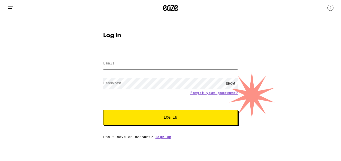
type input "thepuppyliberation@gmail.com"
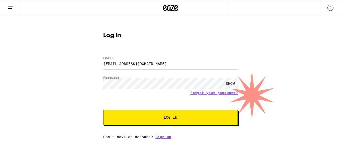
click at [169, 124] on button "Log In" at bounding box center [170, 117] width 135 height 15
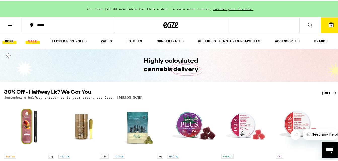
click at [29, 40] on link "SALE" at bounding box center [33, 40] width 14 height 6
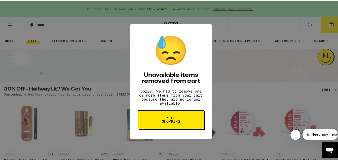
click at [173, 122] on span "Keep Shopping" at bounding box center [171, 118] width 26 height 7
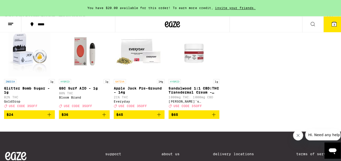
scroll to position [187, 0]
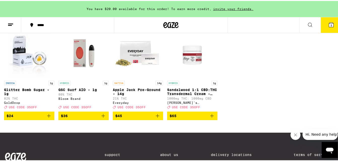
click at [157, 118] on icon "Add to bag" at bounding box center [157, 115] width 6 height 6
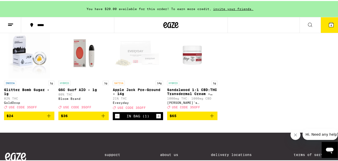
click at [330, 25] on button "4" at bounding box center [330, 24] width 21 height 16
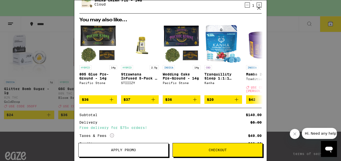
scroll to position [71, 0]
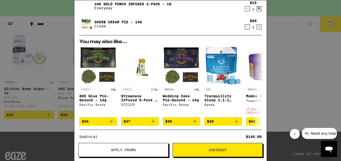
click at [114, 123] on icon "Add to bag" at bounding box center [112, 122] width 6 height 6
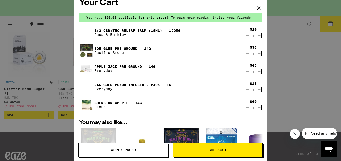
scroll to position [7, 0]
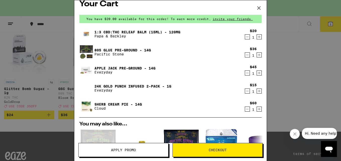
click at [245, 37] on icon "Decrement" at bounding box center [247, 37] width 5 height 6
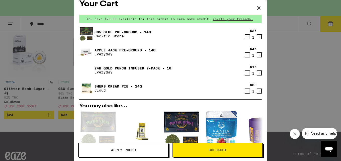
click at [245, 75] on icon "Decrement" at bounding box center [247, 73] width 5 height 6
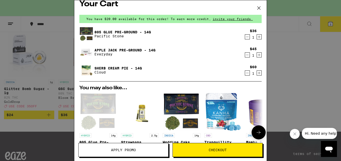
click at [245, 75] on icon "Decrement" at bounding box center [247, 73] width 5 height 6
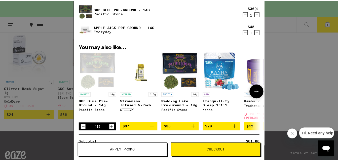
scroll to position [0, 0]
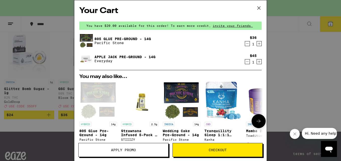
click at [259, 7] on icon at bounding box center [259, 8] width 8 height 8
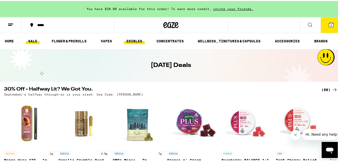
click at [136, 41] on link "EDIBLES" at bounding box center [134, 40] width 21 height 6
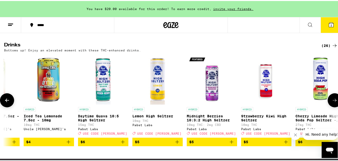
scroll to position [0, 36]
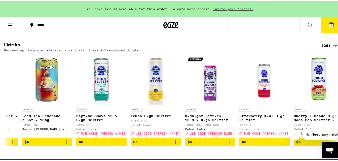
click at [324, 48] on div "(26)" at bounding box center [329, 45] width 16 height 6
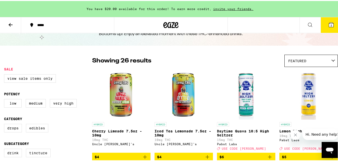
scroll to position [70, 0]
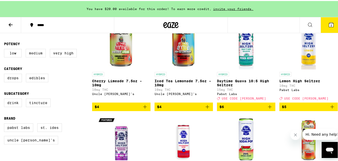
click at [37, 55] on label "Medium" at bounding box center [36, 52] width 20 height 9
click at [5, 49] on input "Medium" at bounding box center [5, 49] width 0 height 0
checkbox input "true"
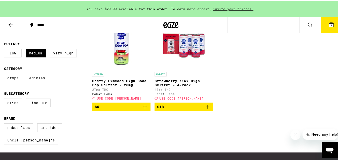
click at [40, 81] on label "Edibles" at bounding box center [37, 77] width 22 height 9
click at [5, 74] on input "Edibles" at bounding box center [5, 74] width 0 height 0
checkbox input "true"
click at [205, 108] on icon "Add to bag" at bounding box center [207, 106] width 6 height 6
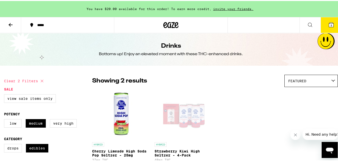
click at [328, 24] on icon at bounding box center [331, 24] width 6 height 6
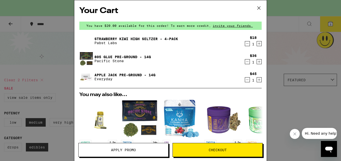
click at [257, 44] on icon "Increment" at bounding box center [259, 44] width 5 height 6
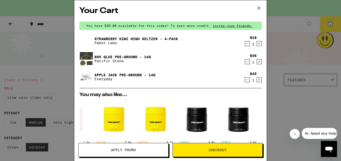
click at [260, 9] on icon at bounding box center [259, 8] width 3 height 3
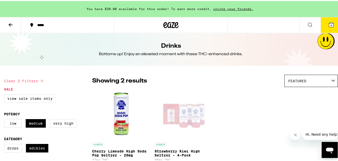
click at [170, 26] on icon at bounding box center [171, 24] width 8 height 6
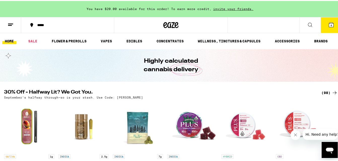
click at [115, 8] on span "You have $20.00 available for this order! To earn more credit," at bounding box center [148, 7] width 125 height 3
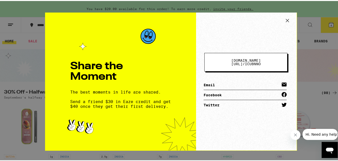
click at [284, 18] on icon at bounding box center [287, 20] width 8 height 8
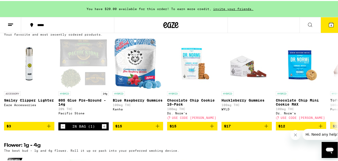
scroll to position [412, 0]
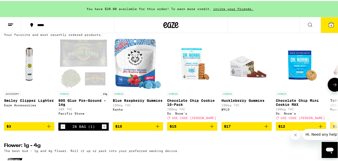
click at [324, 32] on div "(21)" at bounding box center [329, 29] width 16 height 6
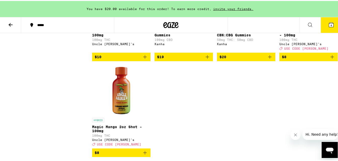
scroll to position [432, 0]
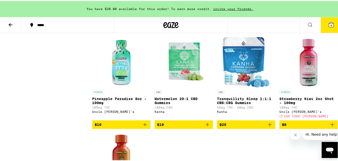
click at [145, 127] on icon "Add to bag" at bounding box center [145, 124] width 6 height 6
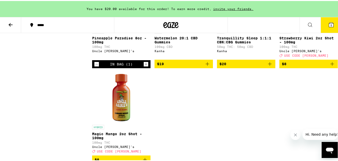
scroll to position [493, 0]
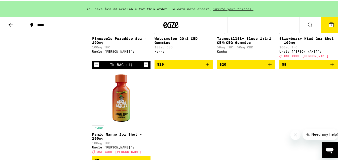
click at [329, 67] on icon "Add to bag" at bounding box center [332, 64] width 6 height 6
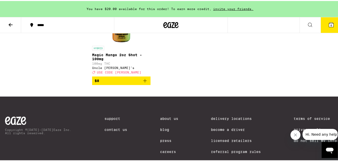
scroll to position [573, 0]
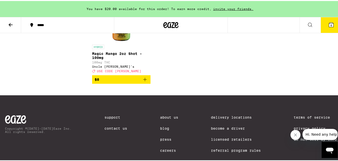
click at [144, 82] on icon "Add to bag" at bounding box center [145, 79] width 6 height 6
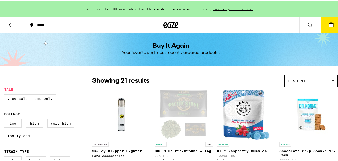
click at [328, 21] on icon at bounding box center [331, 24] width 6 height 6
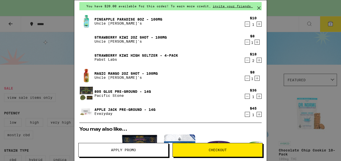
scroll to position [18, 0]
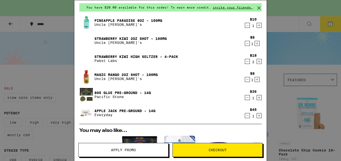
click at [246, 25] on icon "Decrement" at bounding box center [247, 25] width 3 height 0
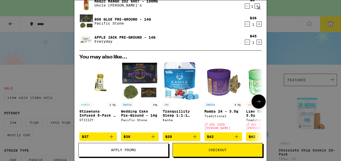
scroll to position [80, 0]
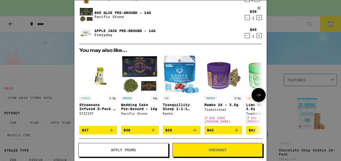
click at [155, 128] on icon "Add to bag" at bounding box center [153, 130] width 6 height 6
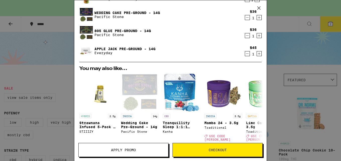
click at [245, 53] on icon "Decrement" at bounding box center [247, 54] width 5 height 6
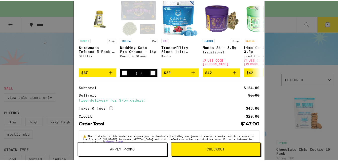
scroll to position [150, 0]
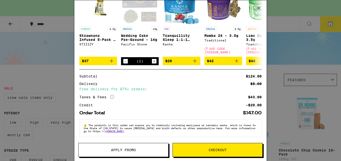
click at [225, 150] on span "Checkout" at bounding box center [218, 151] width 18 height 4
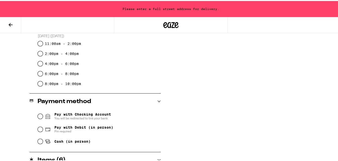
scroll to position [154, 0]
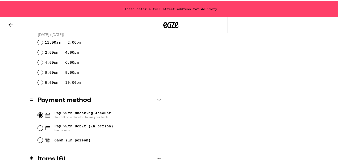
click at [38, 115] on input "Pay with Checking Account You will be redirected to link your bank" at bounding box center [40, 114] width 5 height 5
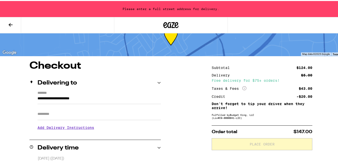
scroll to position [0, 0]
